Goal: Task Accomplishment & Management: Manage account settings

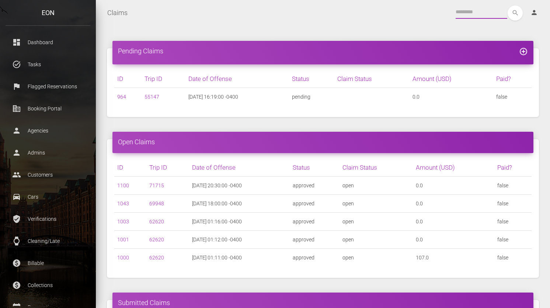
click at [469, 13] on input "text" at bounding box center [481, 12] width 52 height 13
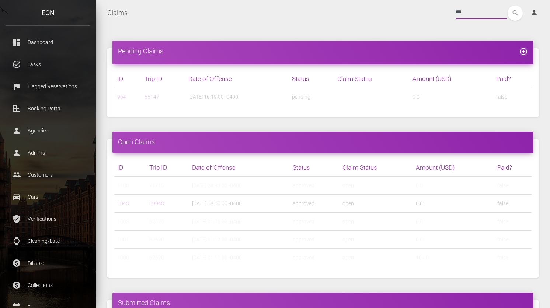
type input "***"
click at [507, 6] on button "search" at bounding box center [514, 13] width 15 height 15
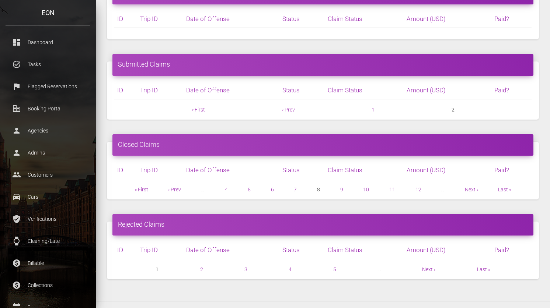
scroll to position [155, 0]
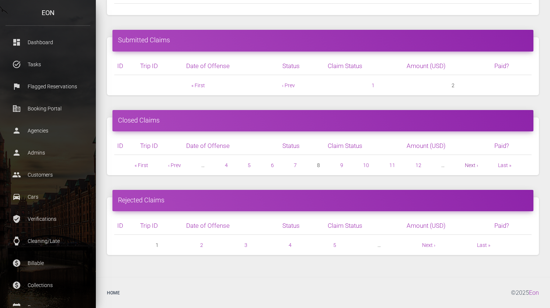
drag, startPoint x: 470, startPoint y: 165, endPoint x: 467, endPoint y: 162, distance: 4.2
click at [468, 166] on link "Next ›" at bounding box center [471, 165] width 13 height 6
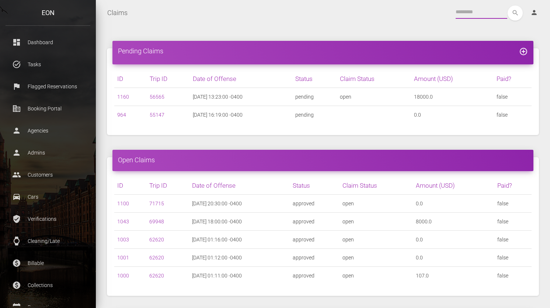
click at [473, 13] on input "text" at bounding box center [481, 12] width 52 height 13
type input "***"
click at [507, 6] on button "search" at bounding box center [514, 13] width 15 height 15
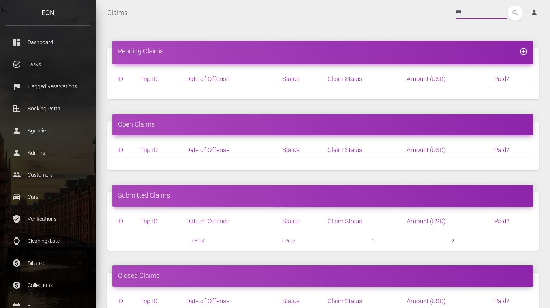
drag, startPoint x: 489, startPoint y: 9, endPoint x: 443, endPoint y: 11, distance: 46.5
click at [443, 11] on div "*** search person Account Profile Settings Host Rights & Responsibilities Log o…" at bounding box center [338, 13] width 411 height 15
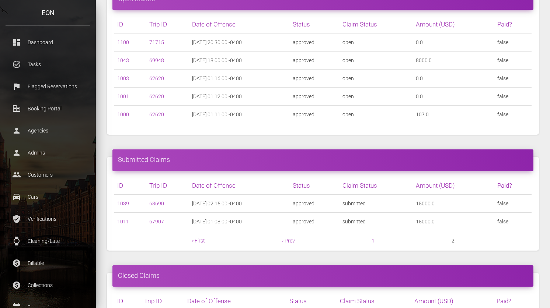
scroll to position [176, 0]
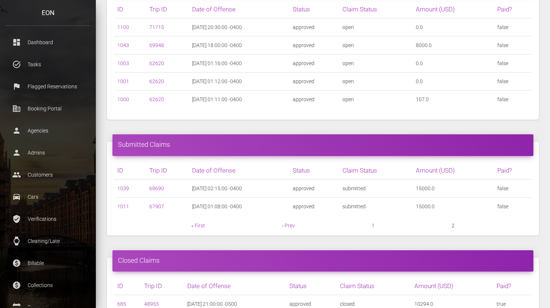
click at [373, 225] on link "1" at bounding box center [372, 226] width 3 height 6
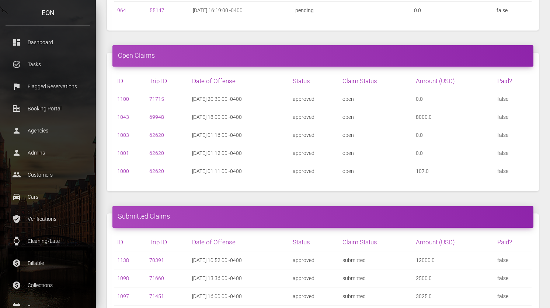
scroll to position [287, 0]
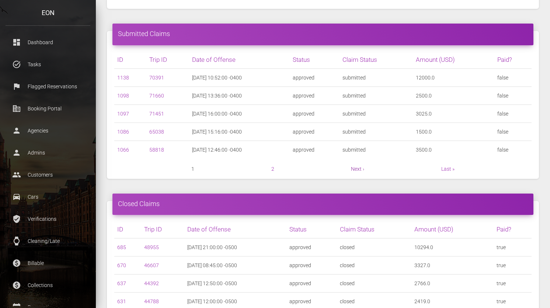
click at [361, 168] on link "Next ›" at bounding box center [357, 169] width 13 height 6
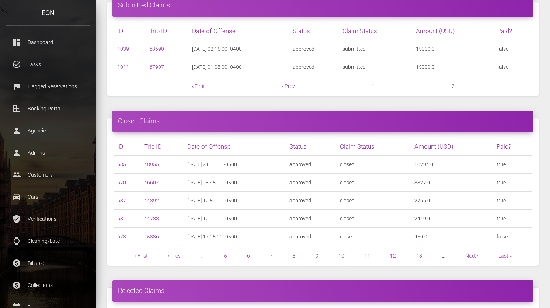
scroll to position [320, 0]
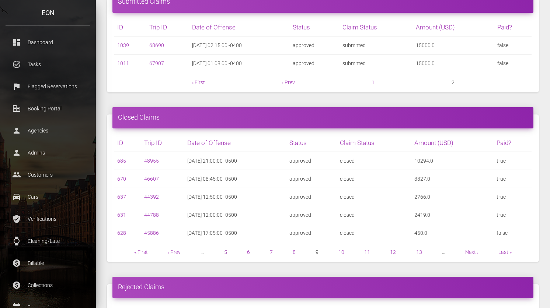
click at [226, 253] on link "5" at bounding box center [225, 252] width 3 height 6
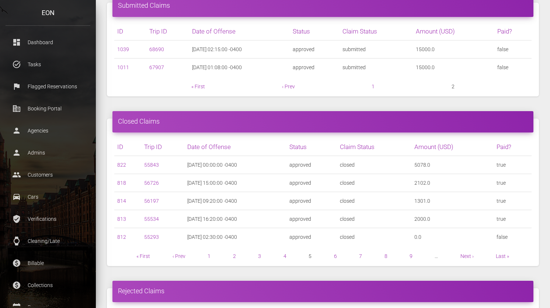
scroll to position [378, 0]
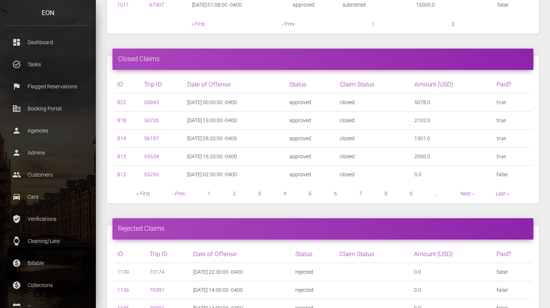
click at [259, 193] on link "3" at bounding box center [259, 194] width 3 height 6
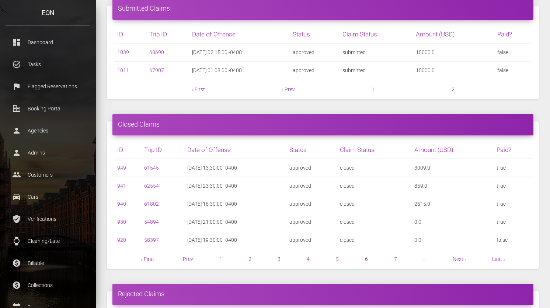
scroll to position [315, 0]
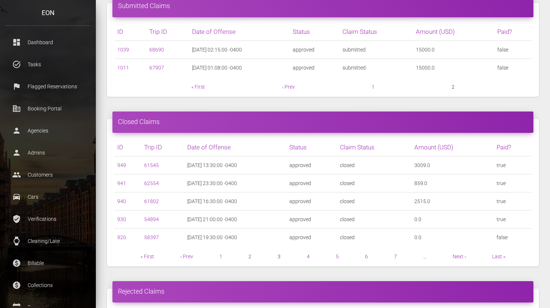
click at [249, 256] on link "2" at bounding box center [249, 257] width 3 height 6
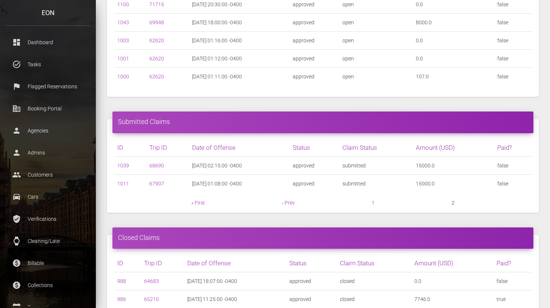
scroll to position [292, 0]
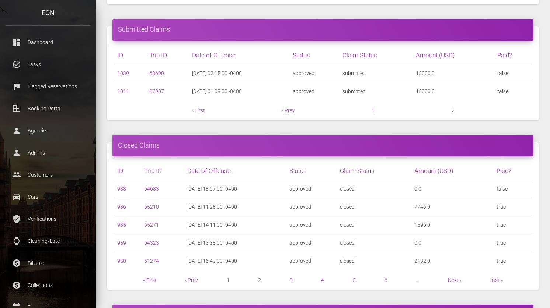
click at [124, 243] on link "959" at bounding box center [121, 243] width 9 height 6
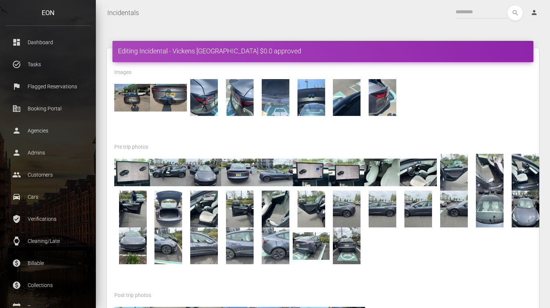
click at [182, 50] on h4 "Editing Incidental - Vickens Moscova $0.0 approved" at bounding box center [323, 50] width 410 height 9
copy h4 "Vickens"
drag, startPoint x: 182, startPoint y: 25, endPoint x: 175, endPoint y: 2, distance: 23.8
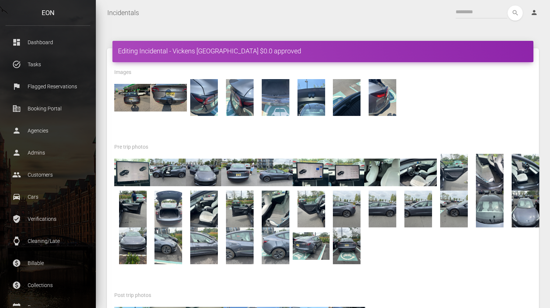
click at [181, 25] on nav "Incidentals Toggle navigation search person Account Profile Settings Host Right…" at bounding box center [323, 13] width 454 height 26
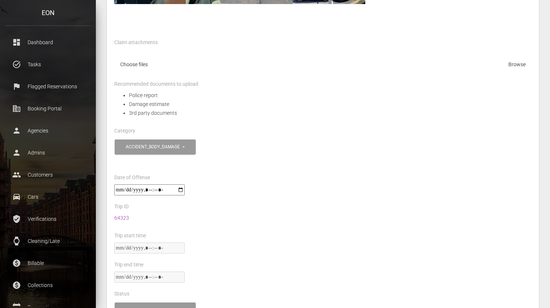
scroll to position [332, 0]
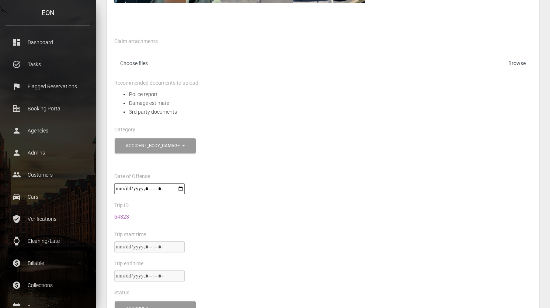
click at [121, 214] on link "64323" at bounding box center [121, 217] width 15 height 6
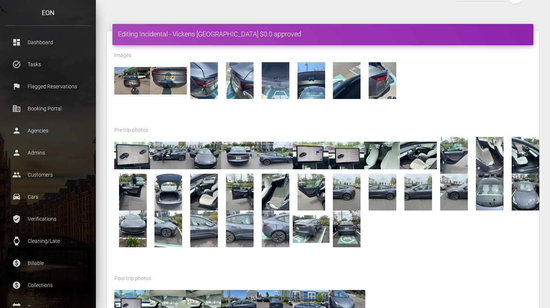
scroll to position [0, 0]
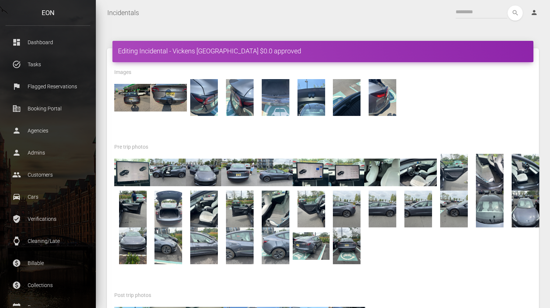
click at [283, 44] on div "Editing Incidental - Vickens Moscova $0.0 approved" at bounding box center [322, 51] width 421 height 21
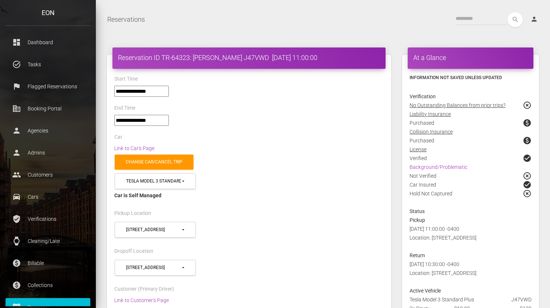
select select "*****"
select select
click at [202, 20] on div "search person Account Profile Settings Host Rights & Responsibilities Log out" at bounding box center [348, 19] width 394 height 15
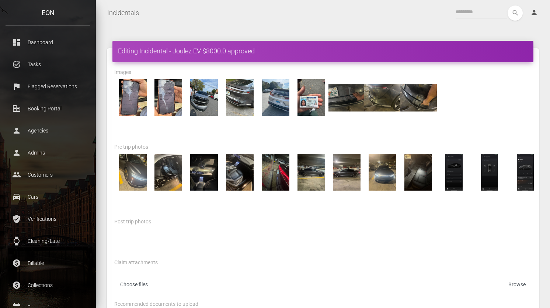
click at [268, 262] on div "Claim attachments Choose files" at bounding box center [322, 279] width 417 height 42
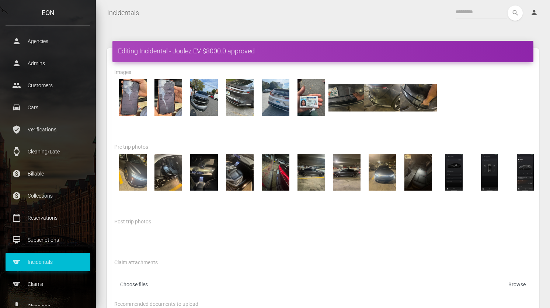
scroll to position [91, 0]
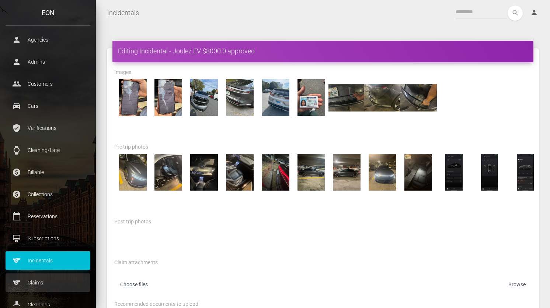
click at [43, 284] on p "Claims" at bounding box center [48, 282] width 74 height 11
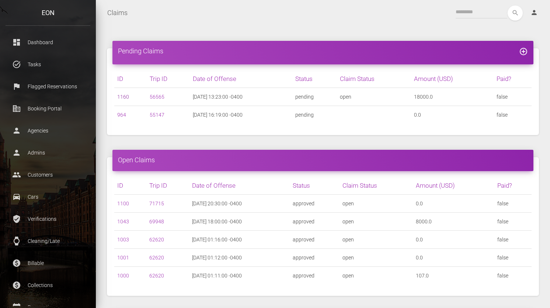
click at [127, 98] on link "1160" at bounding box center [123, 97] width 12 height 6
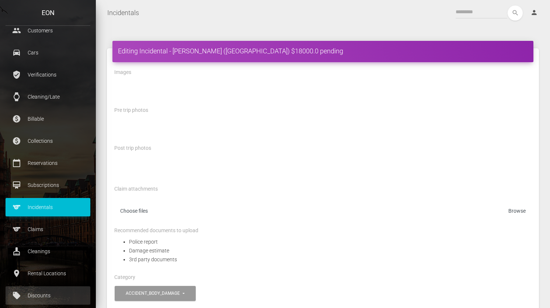
scroll to position [158, 0]
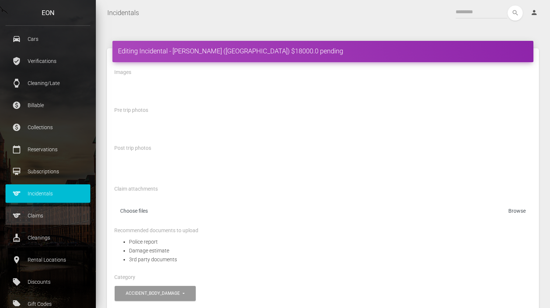
click at [49, 215] on p "Claims" at bounding box center [48, 215] width 74 height 11
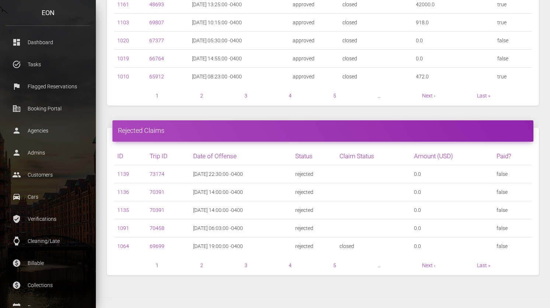
scroll to position [549, 0]
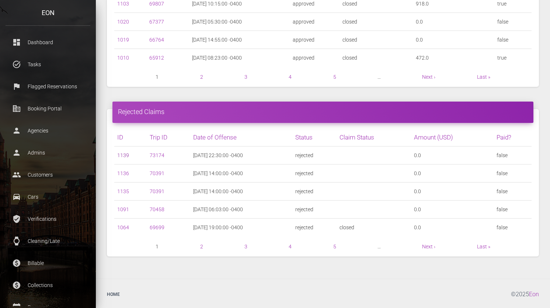
click at [125, 154] on link "1139" at bounding box center [123, 156] width 12 height 6
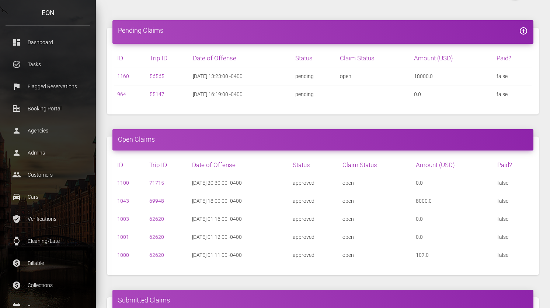
scroll to position [0, 0]
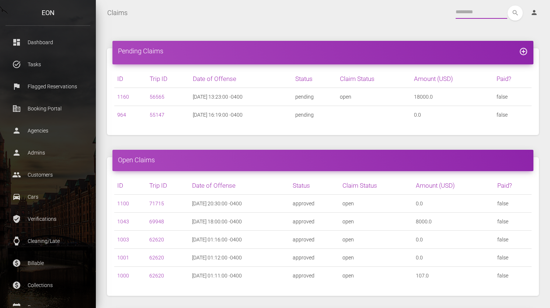
click at [469, 14] on input "text" at bounding box center [481, 12] width 52 height 13
paste input "*****"
type input "*****"
click at [507, 6] on button "search" at bounding box center [514, 13] width 15 height 15
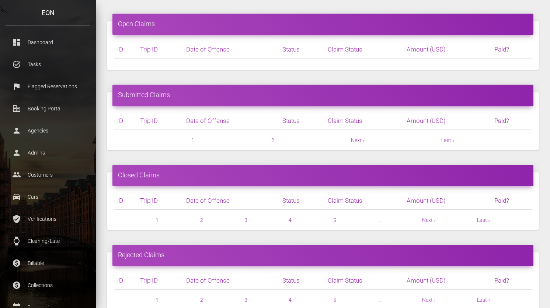
scroll to position [155, 0]
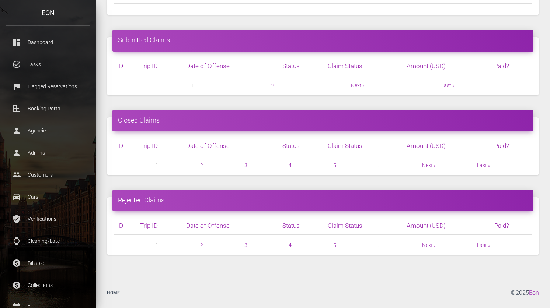
click at [200, 165] on link "2" at bounding box center [201, 165] width 3 height 6
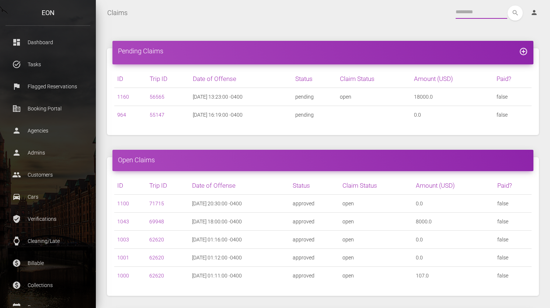
click at [480, 15] on input "text" at bounding box center [481, 12] width 52 height 13
paste input "*****"
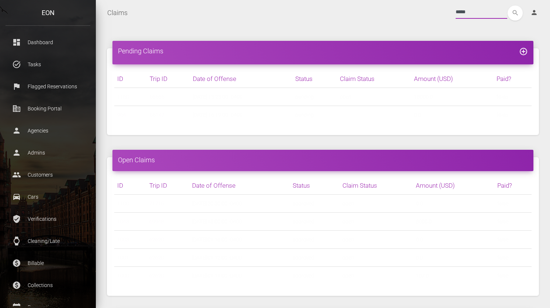
type input "*****"
click at [507, 6] on button "search" at bounding box center [514, 13] width 15 height 15
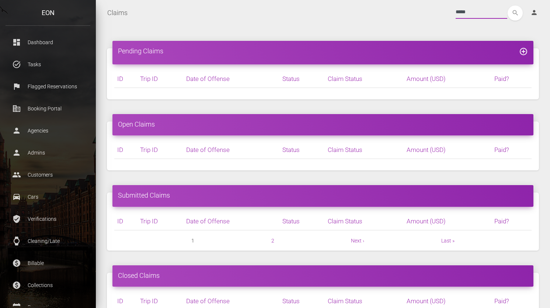
scroll to position [155, 0]
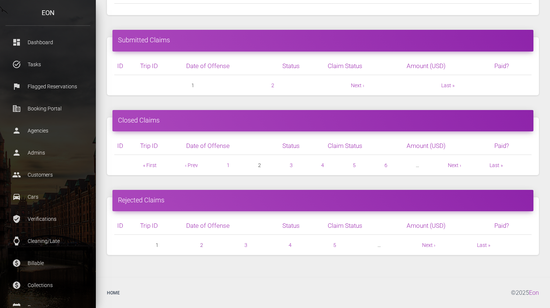
click at [201, 244] on link "2" at bounding box center [201, 245] width 3 height 6
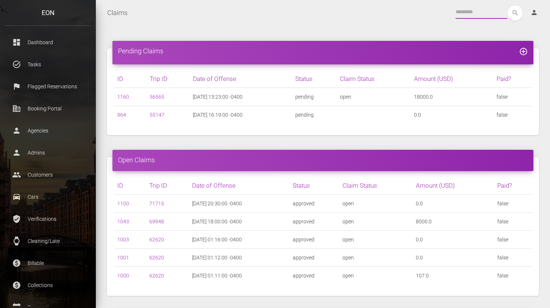
click at [475, 15] on input "text" at bounding box center [481, 12] width 52 height 13
paste input "*****"
type input "*****"
click at [507, 6] on button "search" at bounding box center [514, 13] width 15 height 15
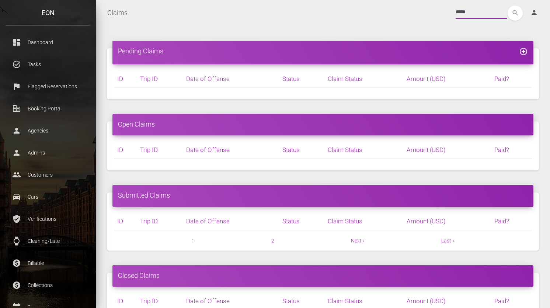
drag, startPoint x: 476, startPoint y: 14, endPoint x: 428, endPoint y: 8, distance: 48.2
click at [428, 8] on div "***** search person Account Profile Settings Host Rights & Responsibilities Log…" at bounding box center [338, 13] width 411 height 15
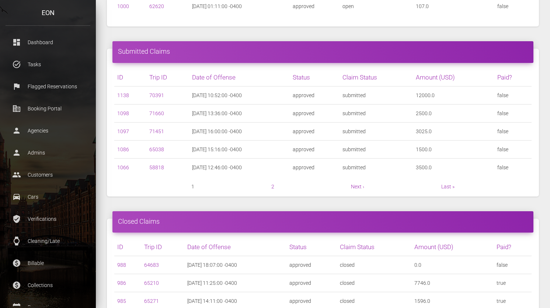
scroll to position [371, 0]
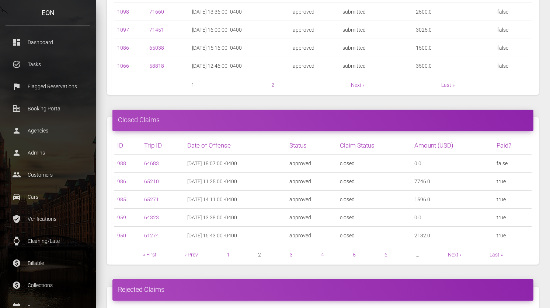
click at [272, 84] on link "2" at bounding box center [272, 85] width 3 height 6
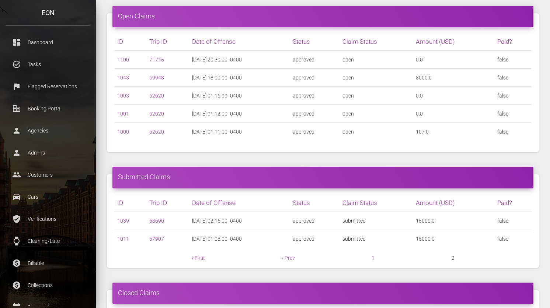
scroll to position [147, 0]
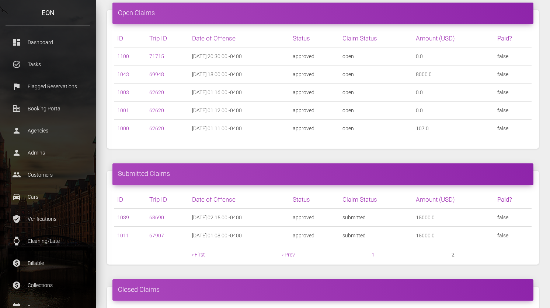
click at [126, 218] on link "1039" at bounding box center [123, 218] width 12 height 6
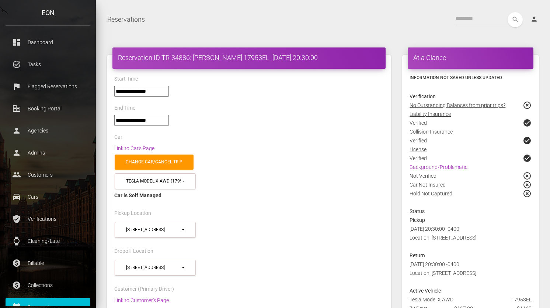
select select "****"
select select
select select "*****"
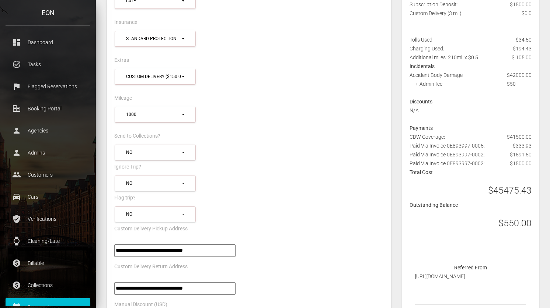
scroll to position [423, 0]
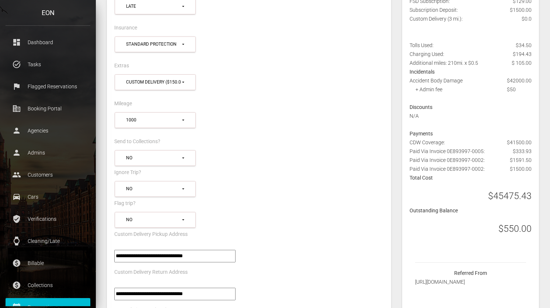
drag, startPoint x: 409, startPoint y: 169, endPoint x: 535, endPoint y: 169, distance: 125.3
click at [535, 169] on div "CDW Coverage: $41500.00 Paid Via Invoice 0E893997-0005: $333.93 Paid Via Invoic…" at bounding box center [470, 155] width 133 height 35
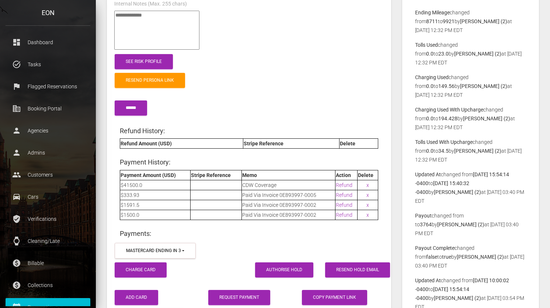
scroll to position [1073, 0]
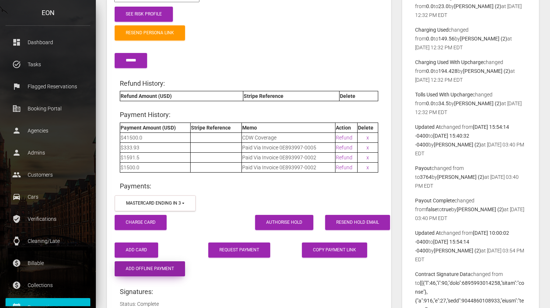
click at [146, 263] on button "Add Offline Payment" at bounding box center [150, 269] width 70 height 15
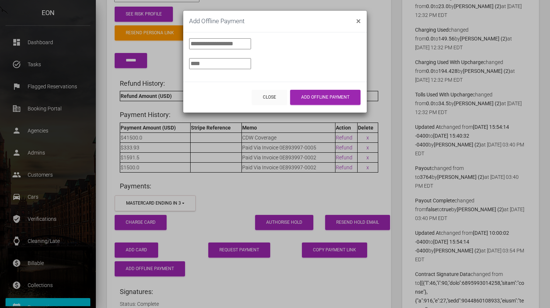
click at [219, 44] on input"] "number" at bounding box center [220, 43] width 62 height 11
type input"] "***"
click at [210, 62] on input"] "text" at bounding box center [220, 63] width 62 height 11
type input"] "**********"
click at [225, 96] on div "Close Add Offline Payment" at bounding box center [274, 97] width 183 height 31
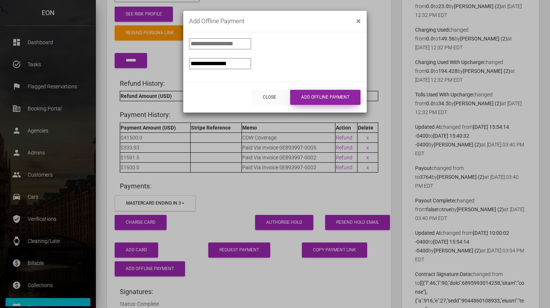
click at [312, 100] on button "Add Offline Payment" at bounding box center [325, 97] width 70 height 15
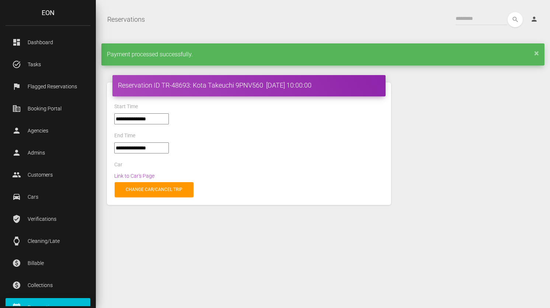
select select "*****"
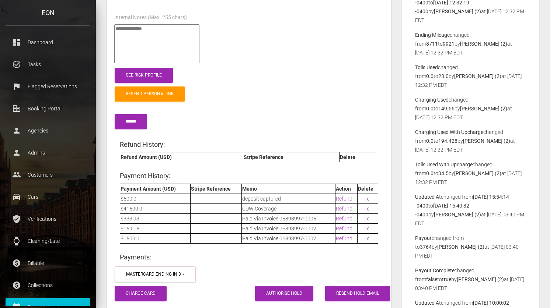
scroll to position [1054, 0]
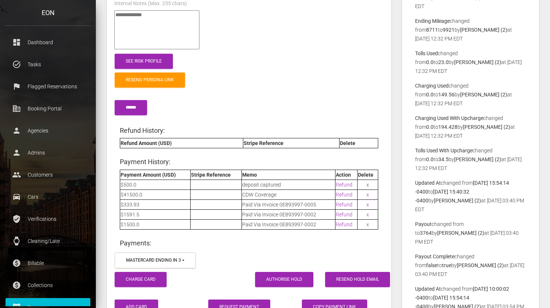
click at [367, 182] on link "x" at bounding box center [367, 185] width 3 height 6
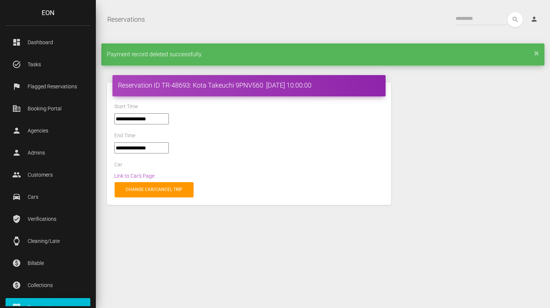
select select "*****"
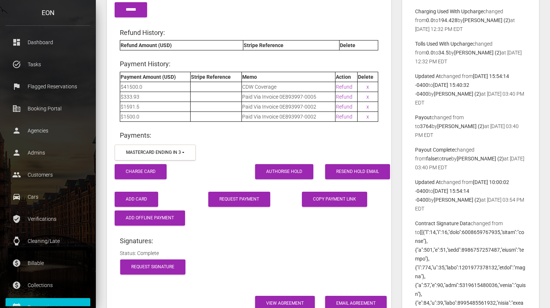
scroll to position [1172, 0]
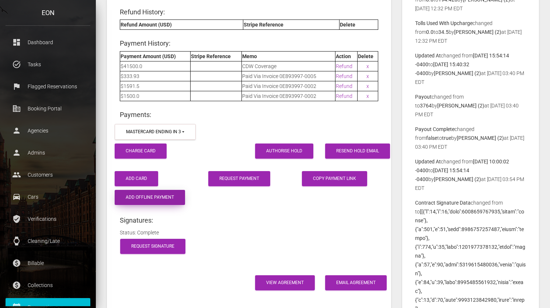
click at [162, 193] on button "Add Offline Payment" at bounding box center [150, 197] width 70 height 15
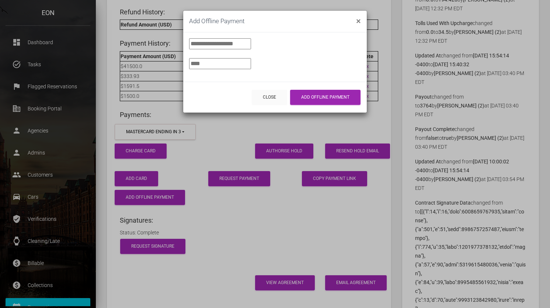
click at [223, 44] on input"] "number" at bounding box center [220, 43] width 62 height 11
type input"] "***"
click at [212, 63] on input"] "text" at bounding box center [220, 63] width 62 height 11
type input"] "**********"
click at [217, 97] on div "Close Add Offline Payment" at bounding box center [274, 97] width 183 height 31
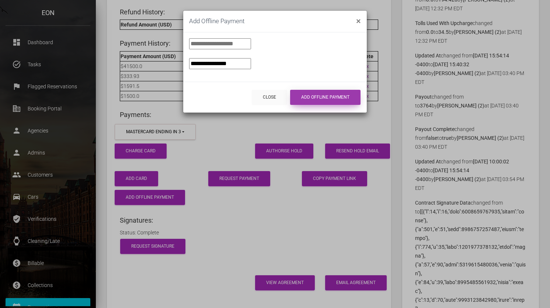
click at [314, 98] on button "Add Offline Payment" at bounding box center [325, 97] width 70 height 15
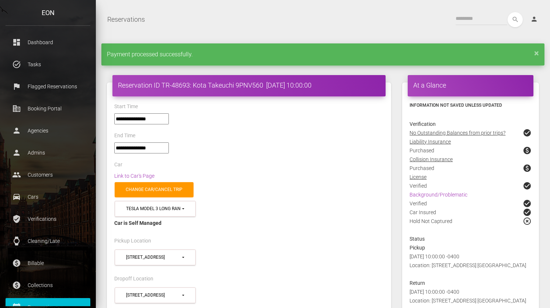
select select "*****"
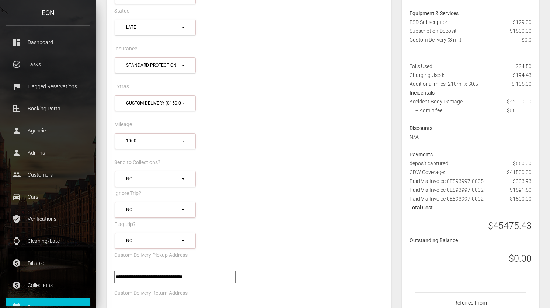
scroll to position [429, 0]
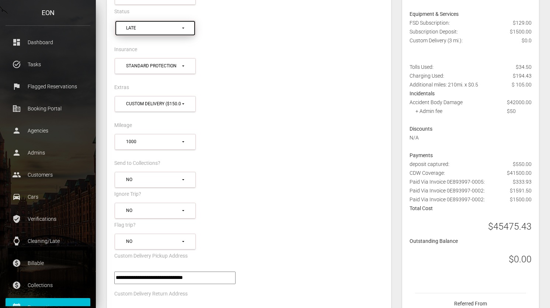
click at [183, 24] on button "Late" at bounding box center [155, 28] width 81 height 16
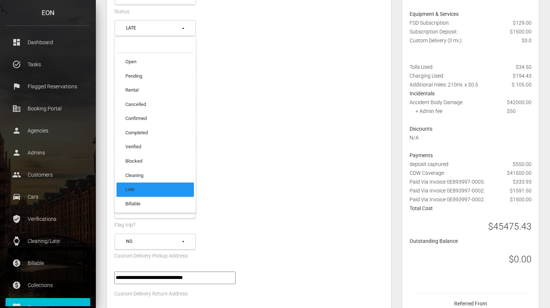
click at [247, 132] on div "**** **** **** **** **** 1000" at bounding box center [249, 145] width 280 height 27
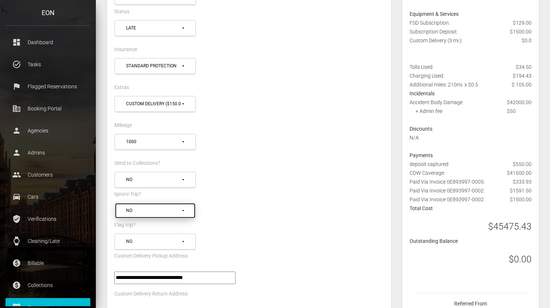
click at [167, 208] on div "No" at bounding box center [153, 211] width 55 height 6
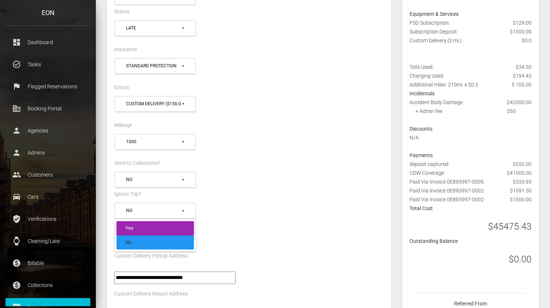
click at [160, 223] on link "Yes" at bounding box center [154, 228] width 77 height 14
select select "****"
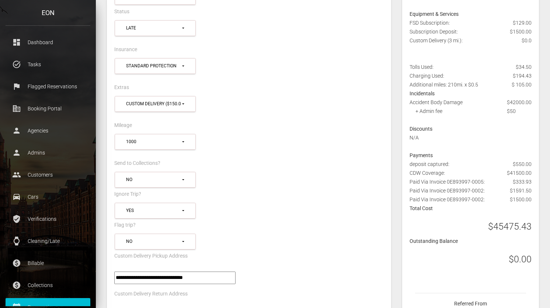
click at [266, 213] on div "*** ** Yes Yes No" at bounding box center [249, 211] width 280 height 20
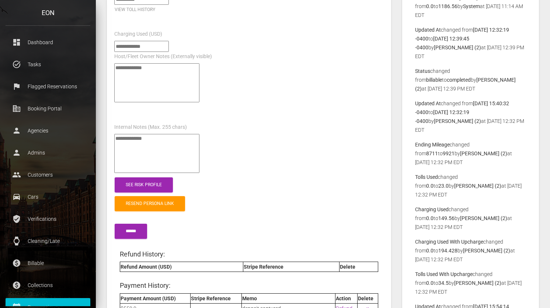
scroll to position [1002, 0]
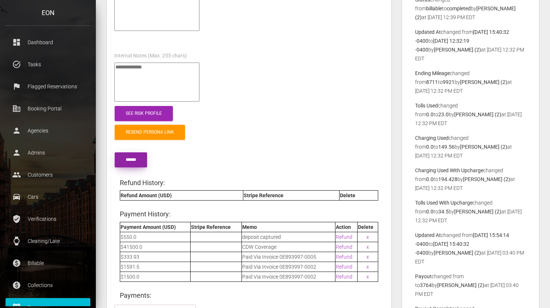
click at [130, 153] on input "submit" at bounding box center [131, 160] width 32 height 15
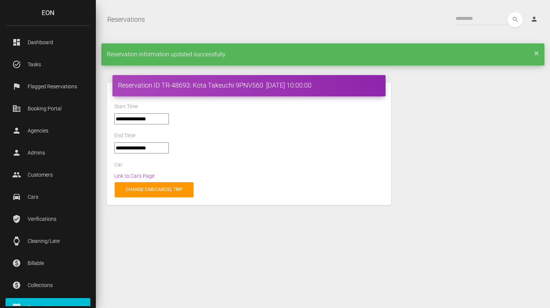
select select "*****"
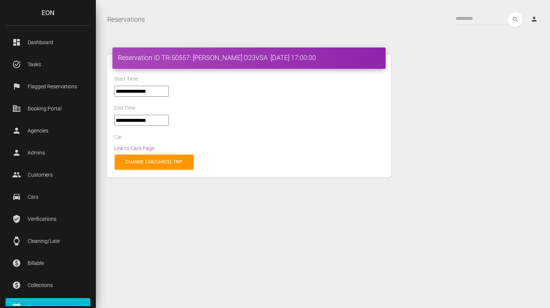
select select "*****"
select select
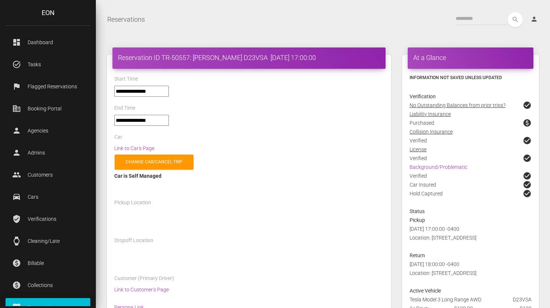
select select "*****"
select select
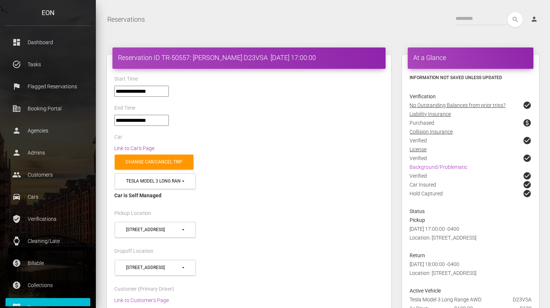
click at [146, 147] on link "Link to Car's Page" at bounding box center [134, 149] width 40 height 6
click at [395, 25] on div "search person Account Profile Settings Host Rights & Responsibilities Log out" at bounding box center [348, 19] width 394 height 15
click at [371, 24] on div "search person Account Profile Settings Host Rights & Responsibilities Log out" at bounding box center [348, 19] width 394 height 15
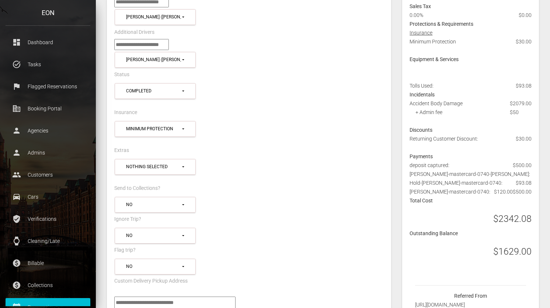
scroll to position [339, 0]
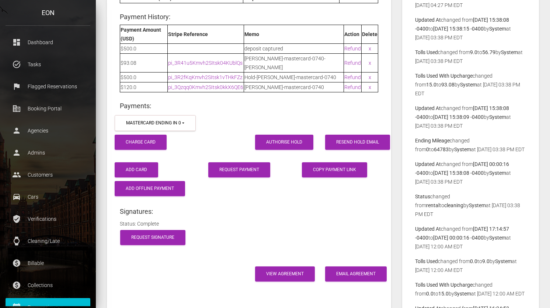
scroll to position [1122, 0]
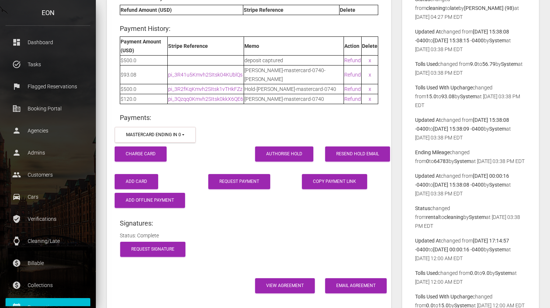
click at [188, 125] on div at bounding box center [284, 135] width 210 height 20
click at [181, 125] on div at bounding box center [284, 135] width 210 height 20
click at [247, 125] on div at bounding box center [284, 135] width 210 height 20
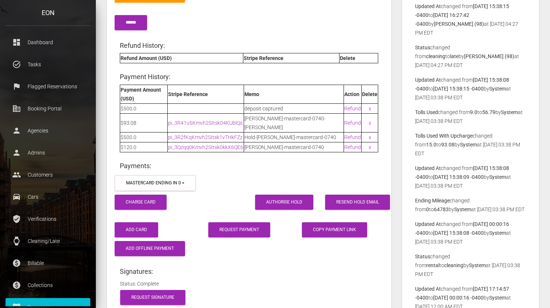
scroll to position [1070, 0]
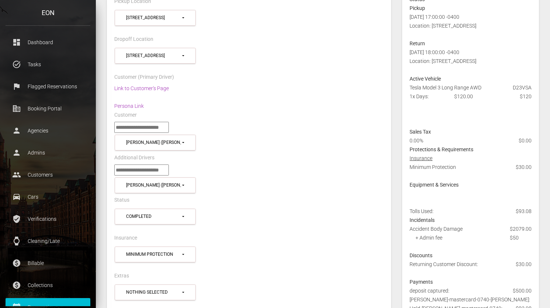
scroll to position [0, 0]
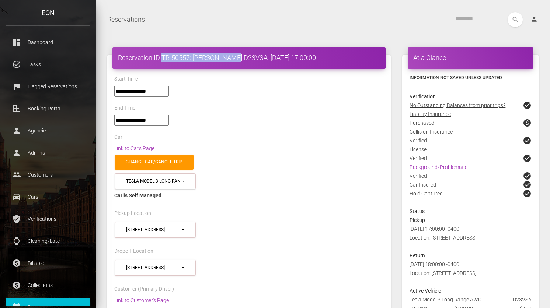
drag, startPoint x: 162, startPoint y: 56, endPoint x: 233, endPoint y: 56, distance: 70.7
click at [233, 56] on h4 "Reservation ID TR-50557: Wesley Godoy D23VSA 2025-03-15 17:00:00" at bounding box center [249, 57] width 262 height 9
drag, startPoint x: 260, startPoint y: 57, endPoint x: 162, endPoint y: 60, distance: 98.1
click at [162, 60] on h4 "Reservation ID TR-50557: Wesley Godoy D23VSA 2025-03-15 17:00:00" at bounding box center [249, 57] width 262 height 9
copy h4 "TR-50557: Wesley Godoy D23VSA"
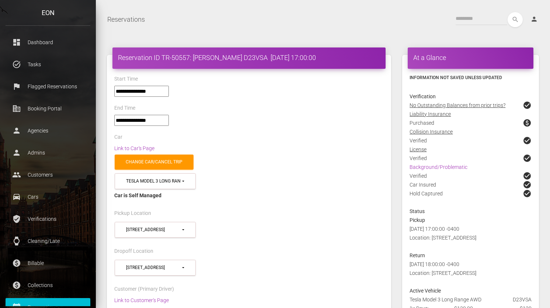
drag, startPoint x: 282, startPoint y: 28, endPoint x: 291, endPoint y: 24, distance: 10.4
click at [282, 28] on div "Reservations Toggle navigation search person Account Profile Settings Host Righ…" at bounding box center [323, 19] width 454 height 18
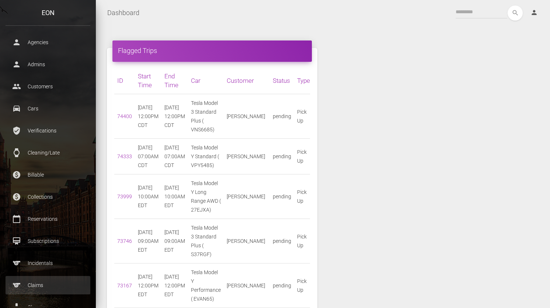
scroll to position [92, 0]
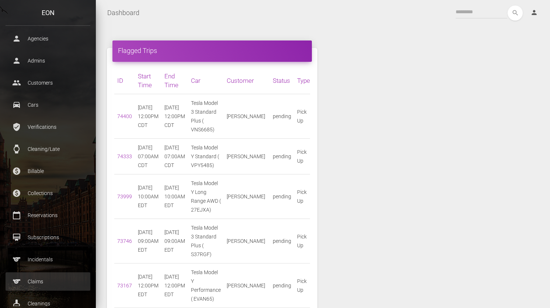
click at [53, 283] on p "Claims" at bounding box center [48, 281] width 74 height 11
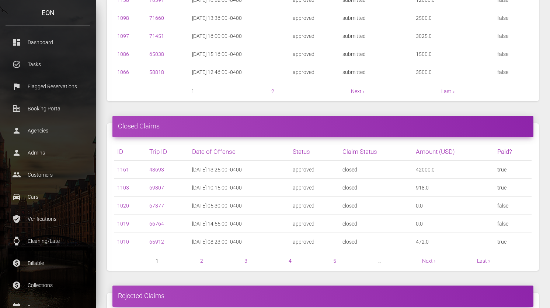
scroll to position [368, 0]
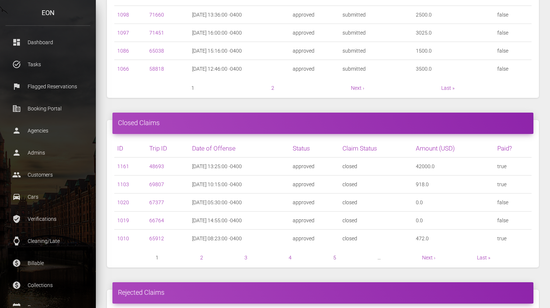
click at [335, 258] on link "5" at bounding box center [334, 258] width 3 height 6
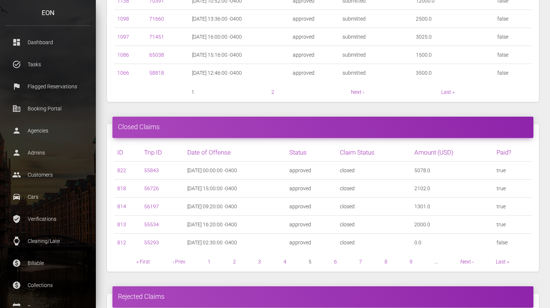
scroll to position [387, 0]
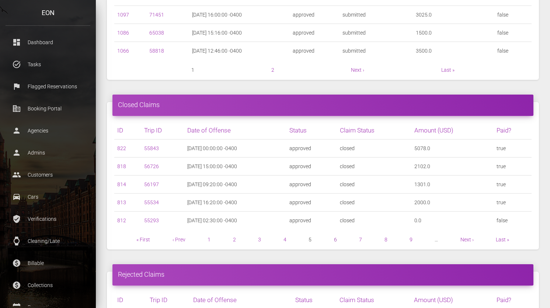
click at [334, 240] on link "6" at bounding box center [335, 240] width 3 height 6
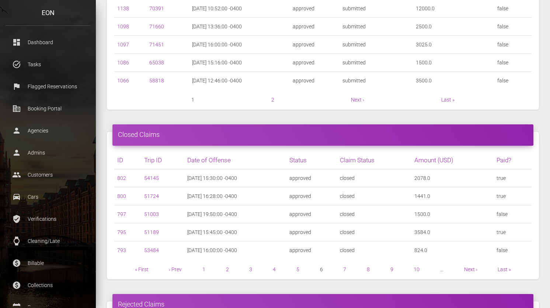
scroll to position [357, 0]
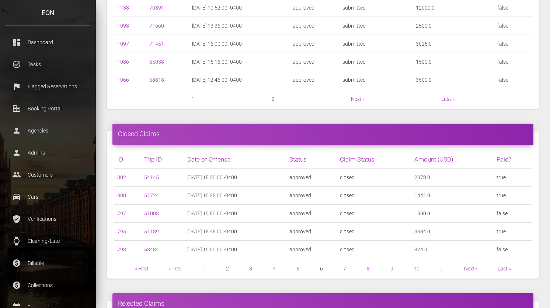
click at [343, 268] on link "7" at bounding box center [344, 269] width 3 height 6
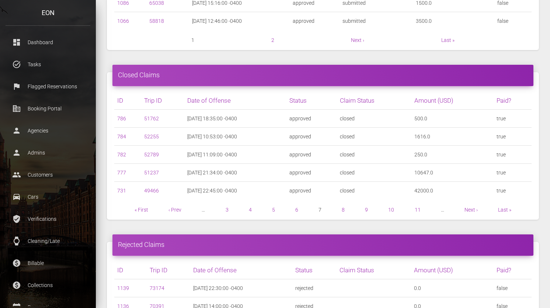
scroll to position [468, 0]
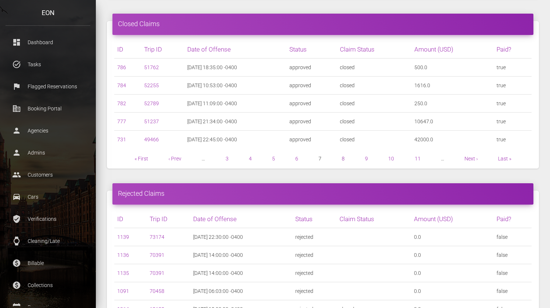
click at [342, 158] on link "8" at bounding box center [343, 159] width 3 height 6
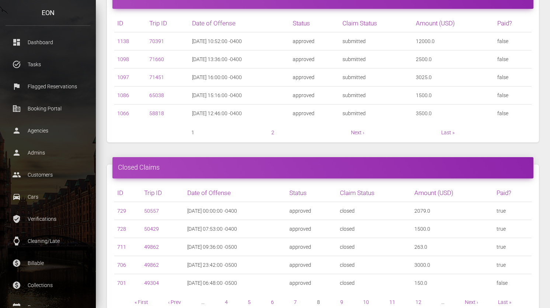
scroll to position [325, 0]
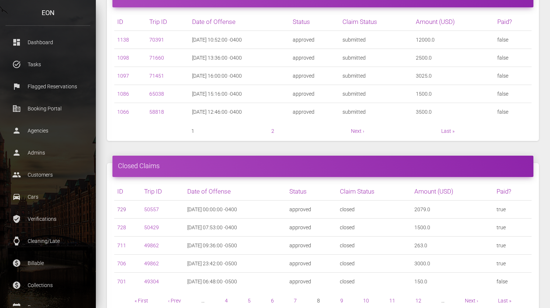
click at [122, 210] on link "729" at bounding box center [121, 210] width 9 height 6
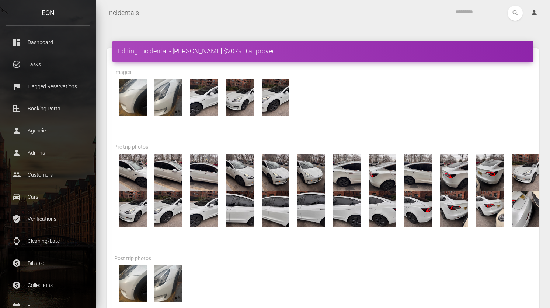
click at [391, 70] on div "Images" at bounding box center [323, 73] width 428 height 11
click at [405, 87] on div at bounding box center [323, 97] width 428 height 37
drag, startPoint x: 174, startPoint y: 51, endPoint x: 287, endPoint y: 1, distance: 123.1
click at [215, 51] on h4 "Editing Incidental - James Sanchez $2079.0 approved" at bounding box center [323, 50] width 410 height 9
click at [334, 112] on div at bounding box center [323, 97] width 428 height 37
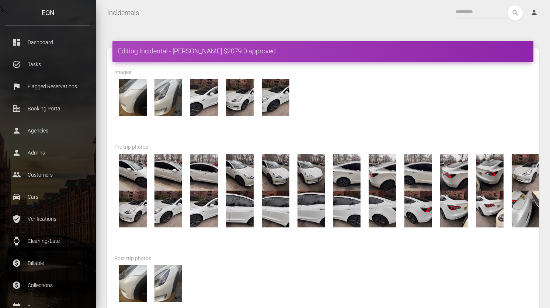
drag, startPoint x: 307, startPoint y: 22, endPoint x: 329, endPoint y: 19, distance: 22.4
click at [307, 23] on nav "Incidentals Toggle navigation search person Account Profile Settings Host Right…" at bounding box center [323, 13] width 454 height 26
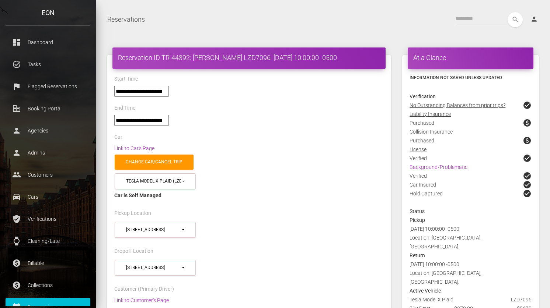
select select "*****"
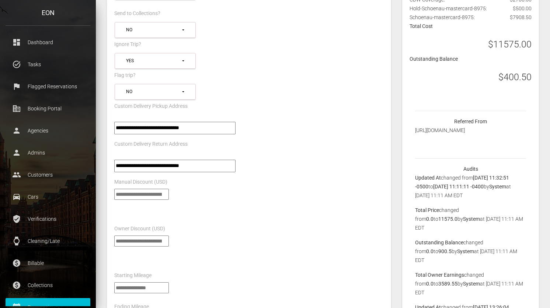
scroll to position [515, 0]
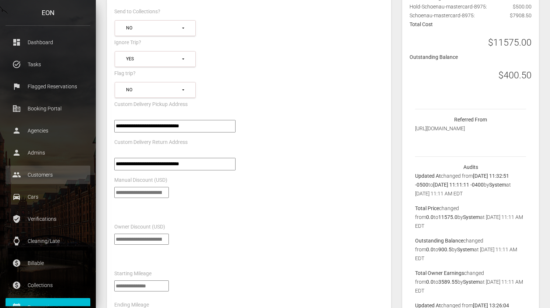
drag, startPoint x: 153, startPoint y: 189, endPoint x: 70, endPoint y: 183, distance: 83.1
type input "*****"
click at [263, 197] on div "*****" at bounding box center [249, 200] width 280 height 27
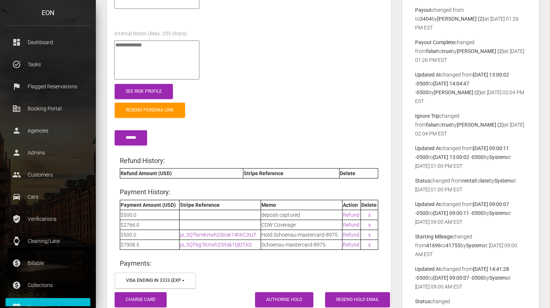
scroll to position [983, 0]
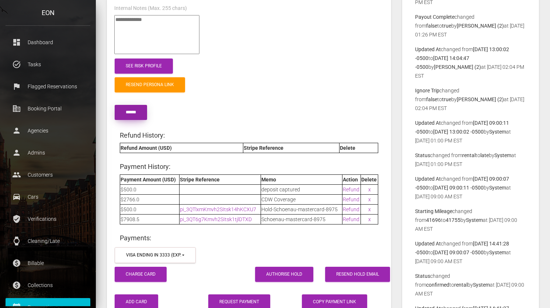
click at [134, 105] on input "******" at bounding box center [131, 112] width 32 height 15
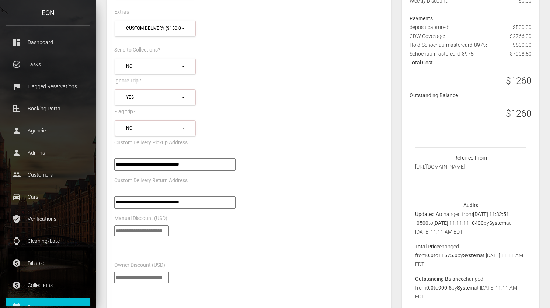
scroll to position [476, 0]
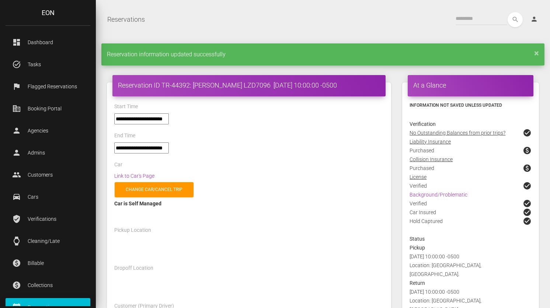
select select "*****"
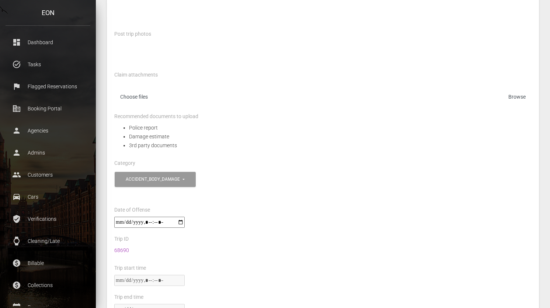
scroll to position [324, 0]
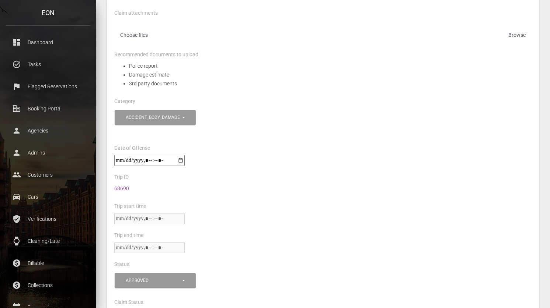
click at [121, 187] on link "68690" at bounding box center [121, 189] width 15 height 6
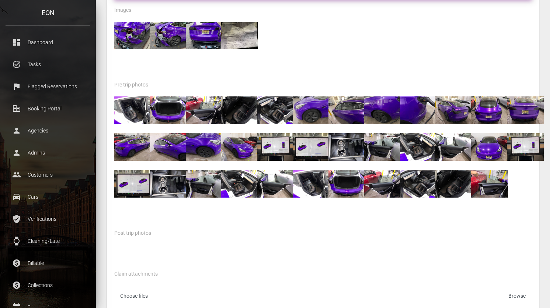
scroll to position [0, 0]
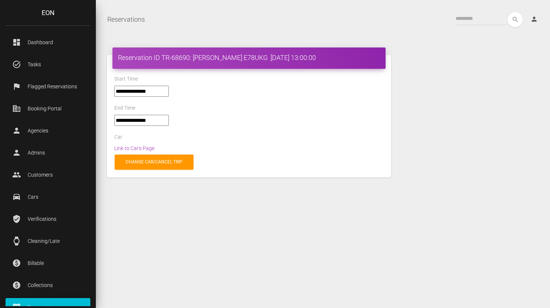
select select "*****"
select select
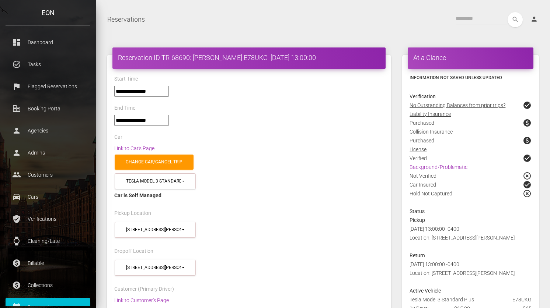
scroll to position [12, 0]
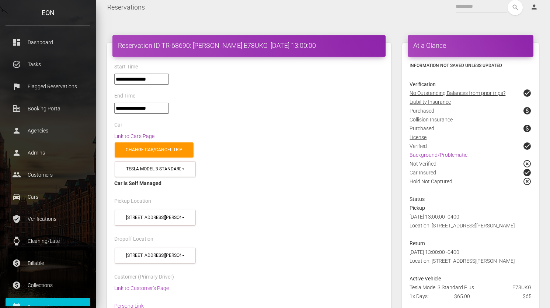
click at [142, 136] on link "Link to Car's Page" at bounding box center [134, 136] width 40 height 6
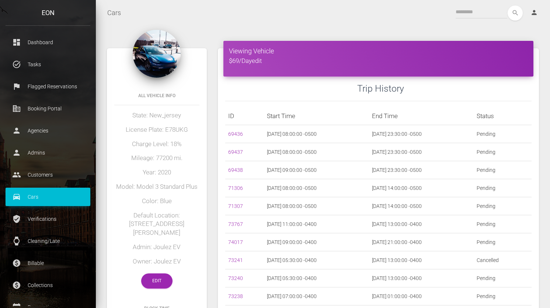
drag, startPoint x: 422, startPoint y: 39, endPoint x: 440, endPoint y: 1, distance: 41.7
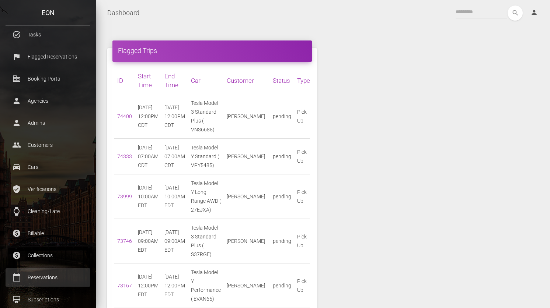
scroll to position [31, 0]
click at [53, 276] on p "Reservations" at bounding box center [48, 276] width 74 height 11
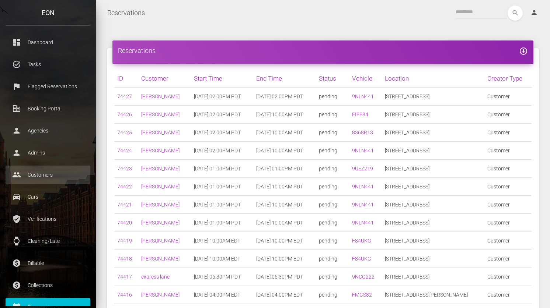
click at [42, 175] on p "Customers" at bounding box center [48, 174] width 74 height 11
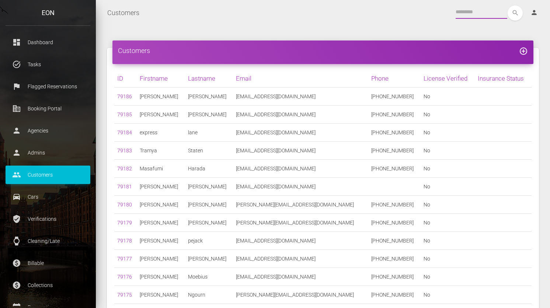
click at [481, 12] on input "text" at bounding box center [481, 12] width 52 height 13
type input "***"
click at [507, 6] on button "search" at bounding box center [514, 13] width 15 height 15
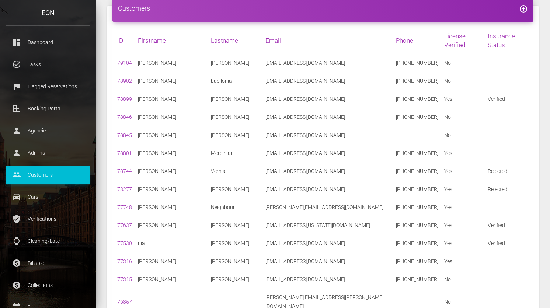
scroll to position [46, 0]
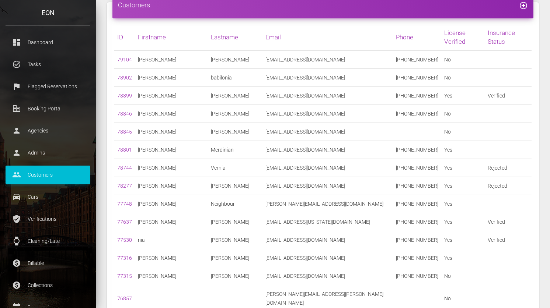
click at [119, 234] on td "77530" at bounding box center [124, 240] width 21 height 18
click at [120, 237] on link "77530" at bounding box center [124, 240] width 15 height 6
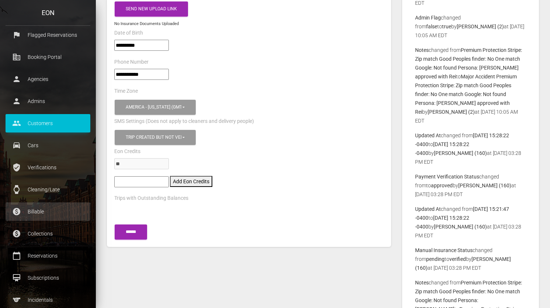
scroll to position [54, 0]
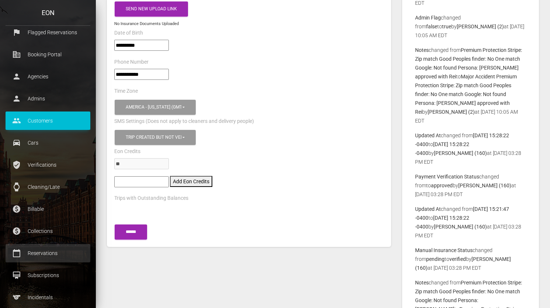
click at [62, 256] on p "Reservations" at bounding box center [48, 253] width 74 height 11
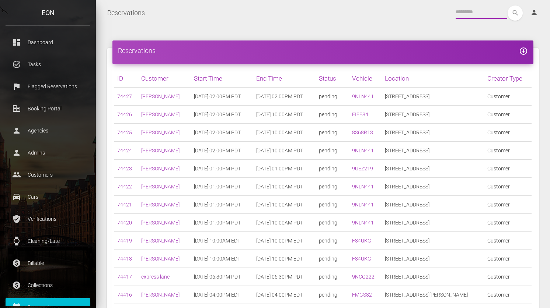
click at [471, 14] on input "text" at bounding box center [481, 12] width 52 height 13
type input "***"
click at [507, 6] on button "search" at bounding box center [514, 13] width 15 height 15
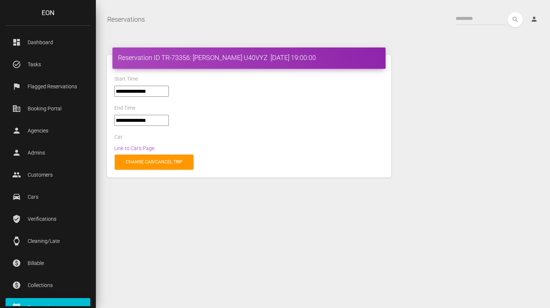
select select "*****"
select select
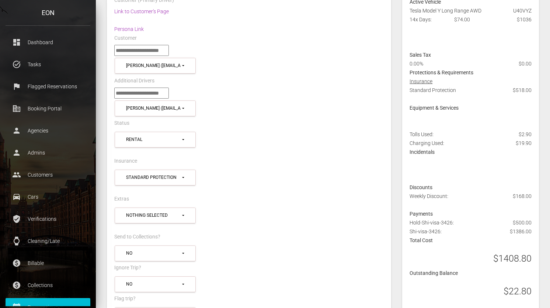
scroll to position [291, 0]
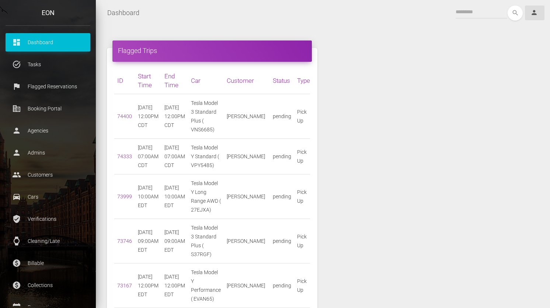
click at [533, 16] on link "person Account" at bounding box center [535, 13] width 20 height 15
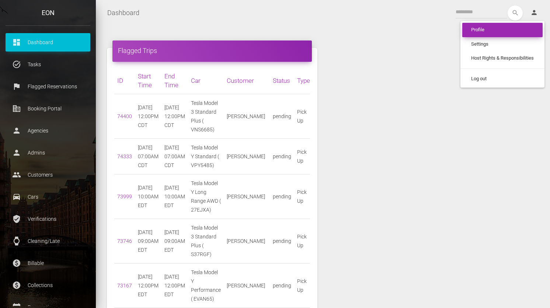
click at [495, 33] on link "Profile" at bounding box center [502, 30] width 80 height 14
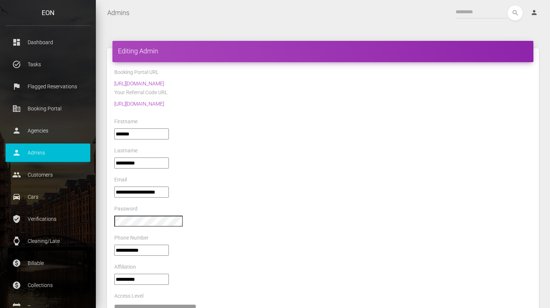
select select "*"
click at [339, 234] on div "Phone Number" at bounding box center [323, 239] width 428 height 11
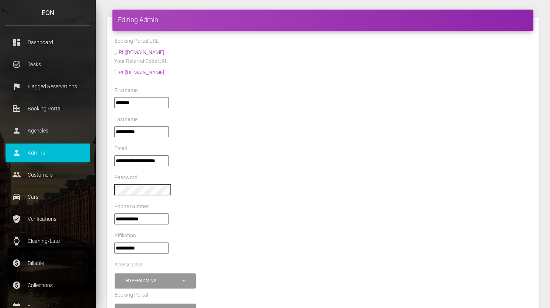
scroll to position [35, 0]
